Goal: Find specific page/section: Find specific page/section

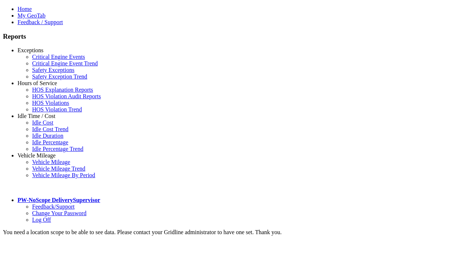
click at [42, 53] on link "Exceptions" at bounding box center [31, 50] width 26 height 6
click at [47, 66] on link "Critical Engine Event Trend" at bounding box center [65, 63] width 66 height 6
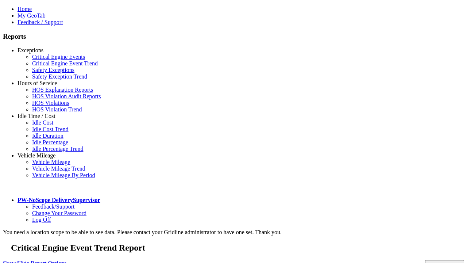
select select "**********"
